Goal: Learn about a topic

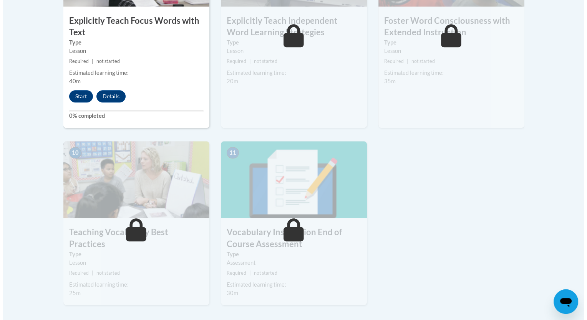
scroll to position [755, 0]
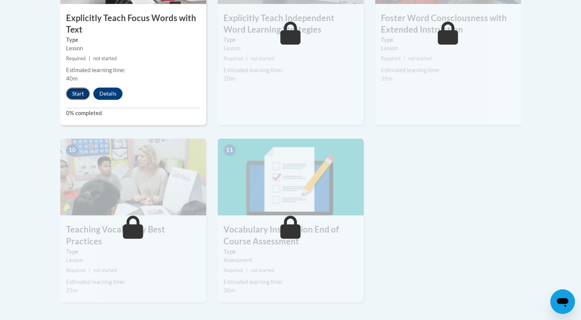
click at [74, 94] on button "Start" at bounding box center [78, 94] width 24 height 12
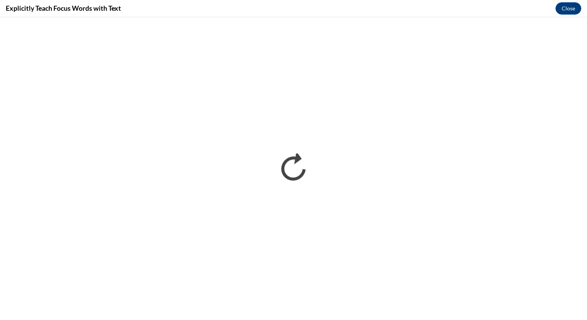
scroll to position [0, 0]
